Goal: Find specific page/section: Find specific page/section

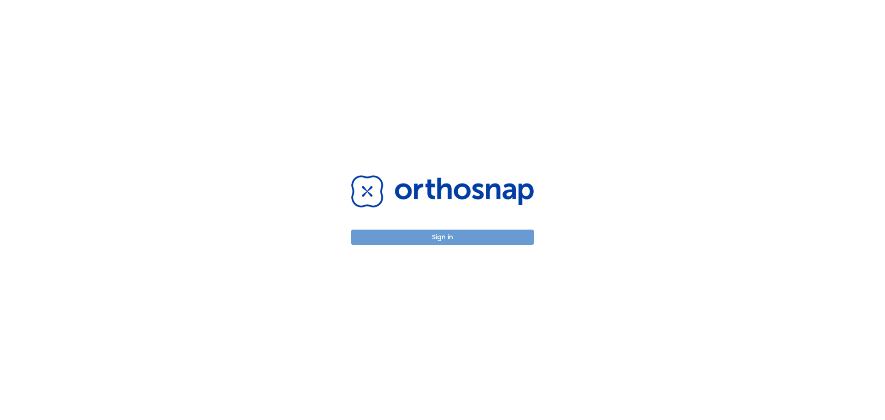
click at [462, 238] on button "Sign in" at bounding box center [442, 237] width 183 height 15
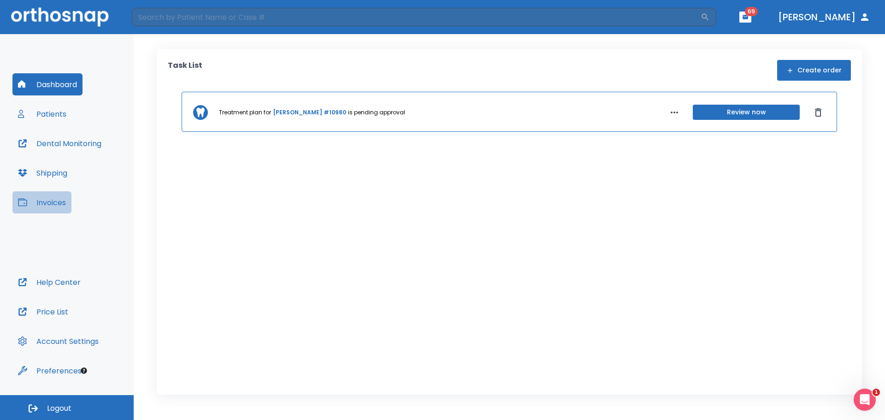
click at [50, 203] on button "Invoices" at bounding box center [41, 202] width 59 height 22
